Goal: Task Accomplishment & Management: Manage account settings

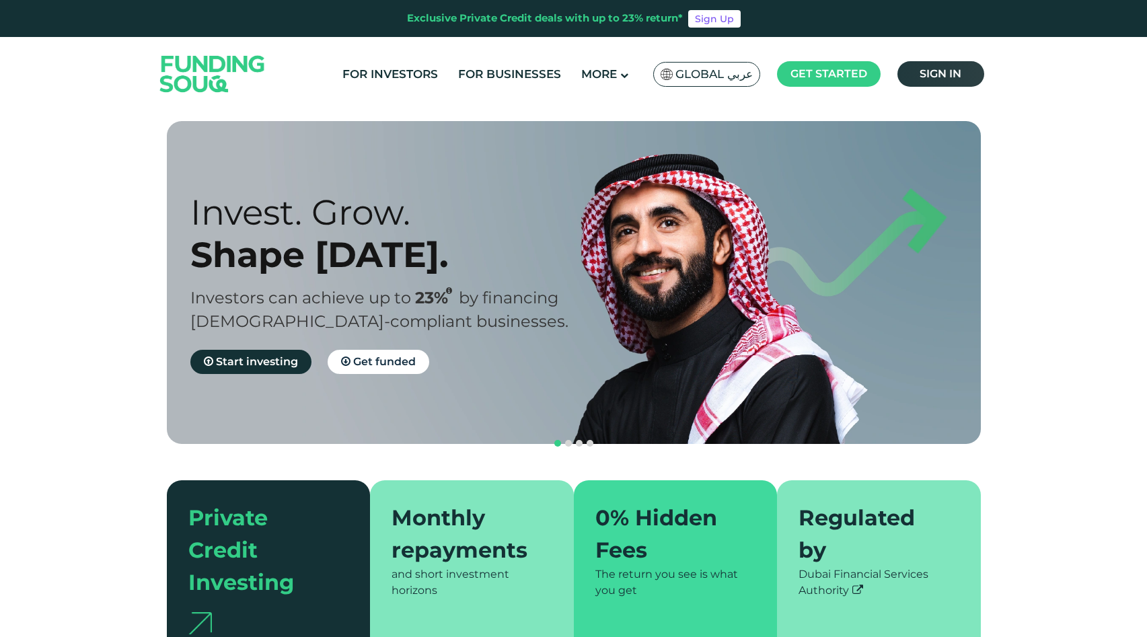
click at [935, 79] on span "Sign in" at bounding box center [940, 73] width 42 height 13
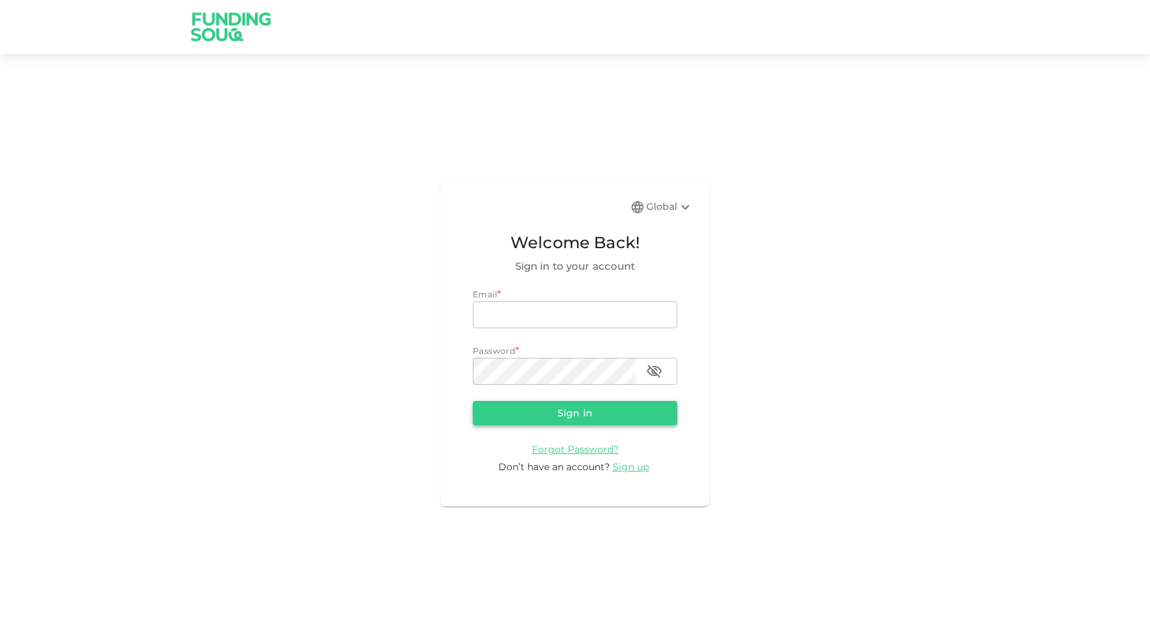
type input "[EMAIL_ADDRESS][DOMAIN_NAME]"
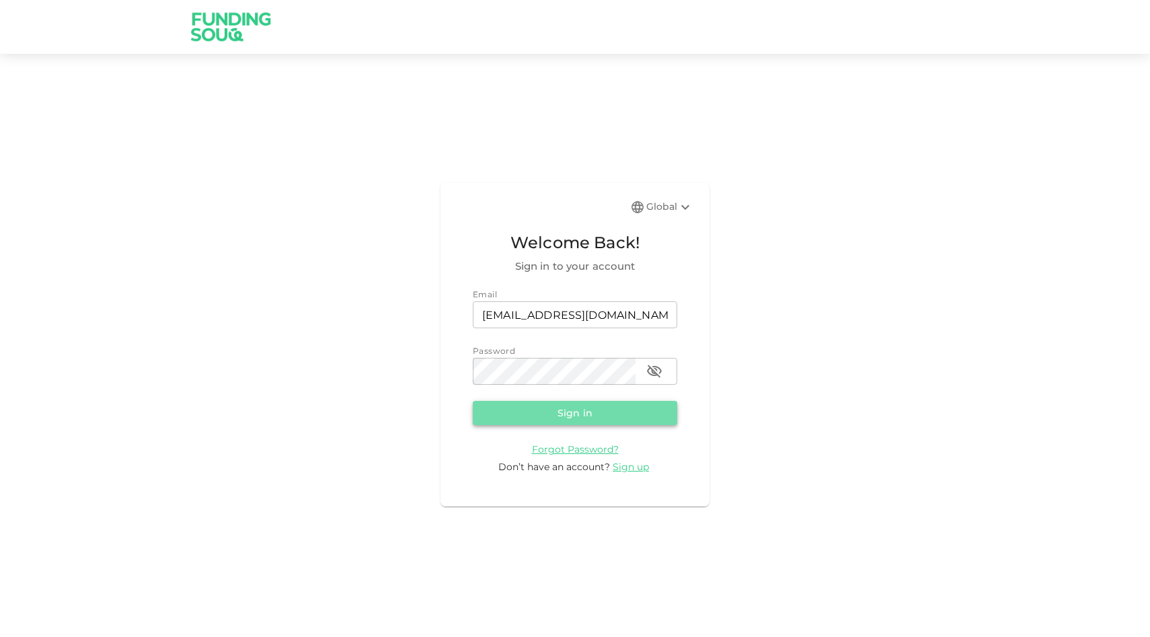
click at [559, 403] on button "Sign in" at bounding box center [575, 413] width 204 height 24
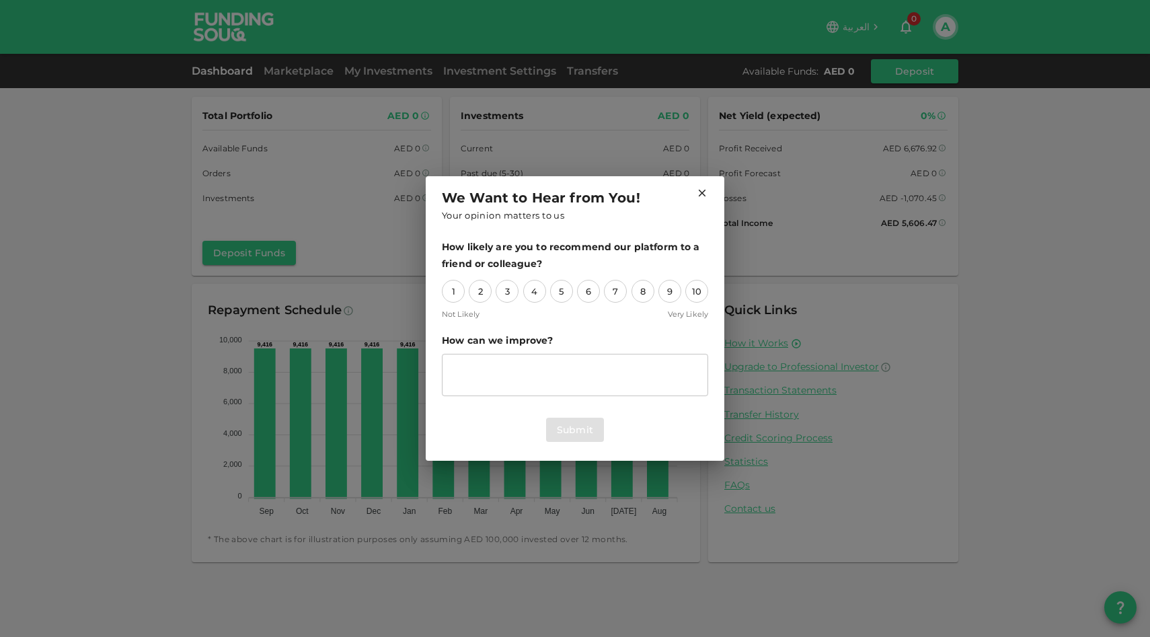
click at [705, 192] on icon at bounding box center [702, 193] width 12 height 12
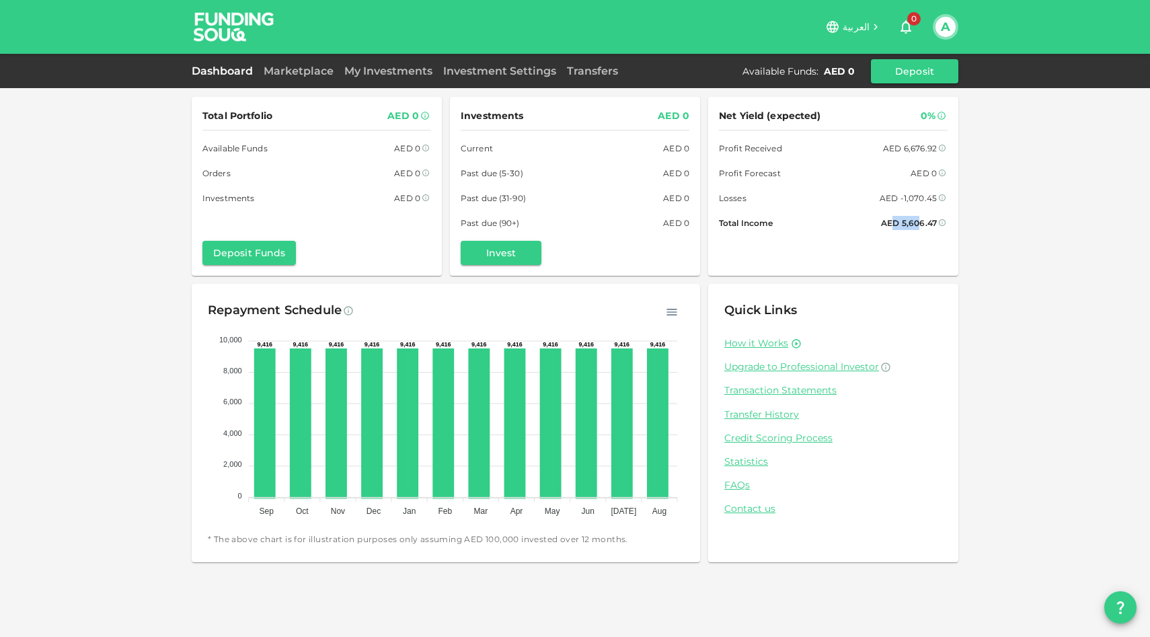
drag, startPoint x: 895, startPoint y: 224, endPoint x: 923, endPoint y: 224, distance: 27.6
click at [923, 224] on div "AED 5,606.47" at bounding box center [909, 223] width 56 height 14
click at [945, 29] on button "A" at bounding box center [945, 27] width 20 height 20
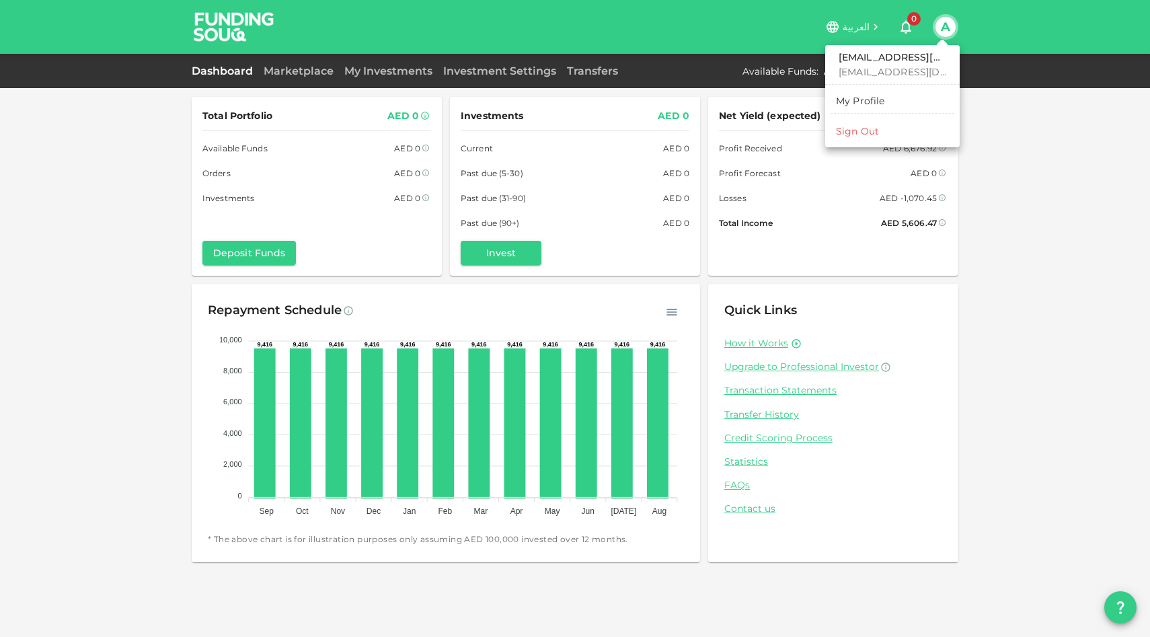
click at [855, 130] on div "Sign Out" at bounding box center [857, 130] width 43 height 13
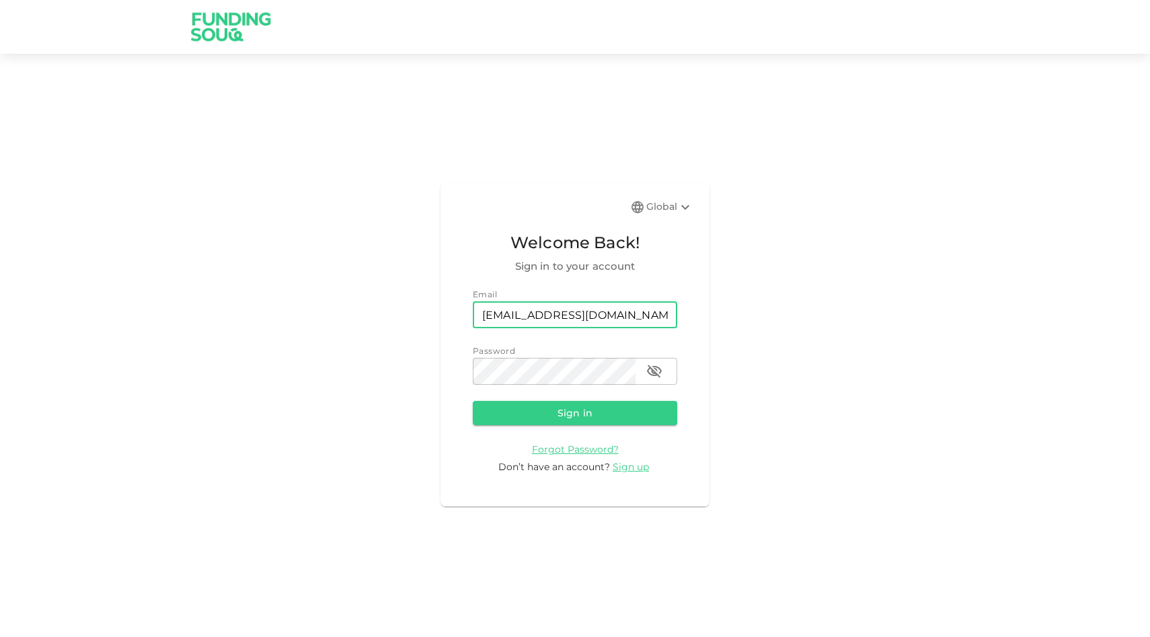
click at [544, 317] on input "asma.alshakhshir@gmail.com" at bounding box center [575, 314] width 204 height 27
type input "fadi.toumeh@gmail.com"
click at [571, 408] on button "Sign in" at bounding box center [575, 413] width 204 height 24
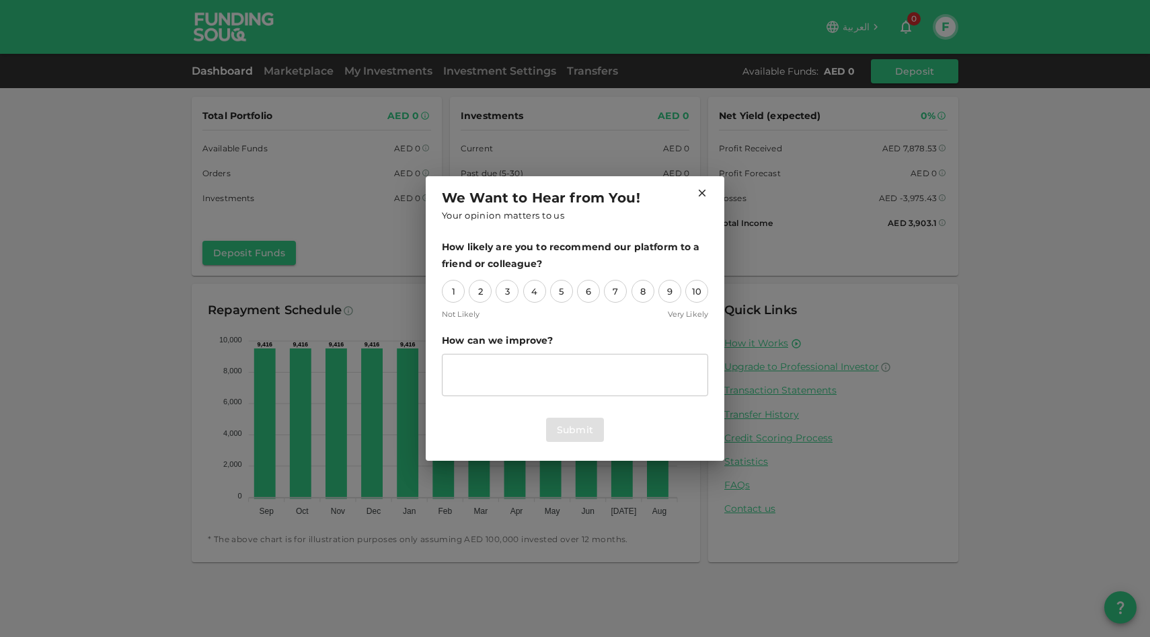
click at [700, 193] on icon at bounding box center [702, 193] width 12 height 12
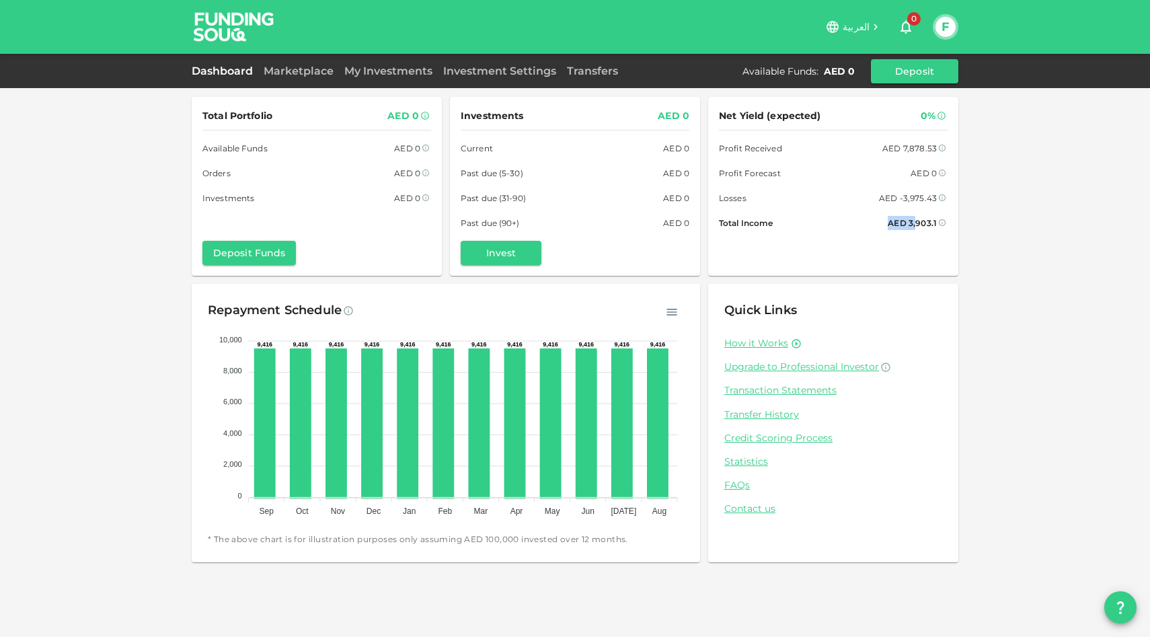
drag, startPoint x: 890, startPoint y: 219, endPoint x: 915, endPoint y: 219, distance: 24.9
click at [915, 219] on div "Total Income AED 3,903.1" at bounding box center [833, 223] width 229 height 14
click at [915, 219] on div "AED 3,903.1" at bounding box center [912, 223] width 49 height 14
click at [593, 73] on link "Transfers" at bounding box center [593, 71] width 62 height 13
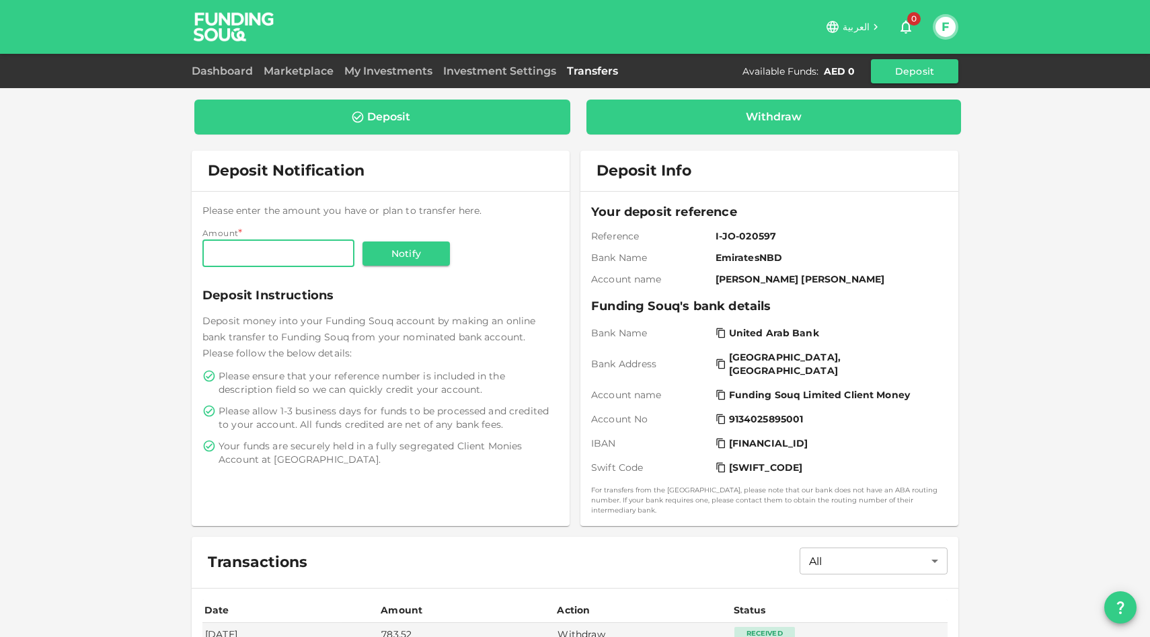
click at [673, 116] on div "Withdraw" at bounding box center [774, 116] width 354 height 13
